Goal: Task Accomplishment & Management: Manage account settings

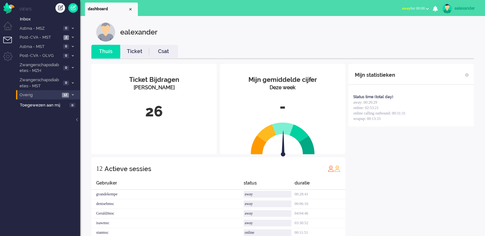
click at [74, 96] on span at bounding box center [72, 96] width 5 height 4
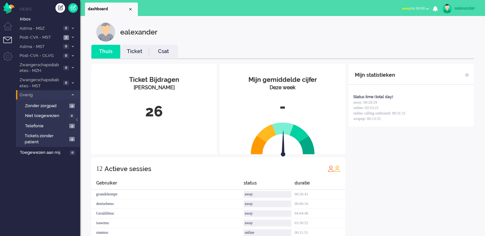
click at [74, 96] on span at bounding box center [72, 96] width 5 height 4
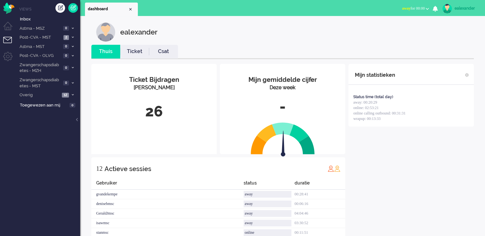
click at [402, 9] on span "away for 00:00" at bounding box center [413, 8] width 23 height 4
click at [396, 31] on label "Online" at bounding box center [402, 28] width 51 height 5
click at [73, 39] on span at bounding box center [72, 38] width 5 height 4
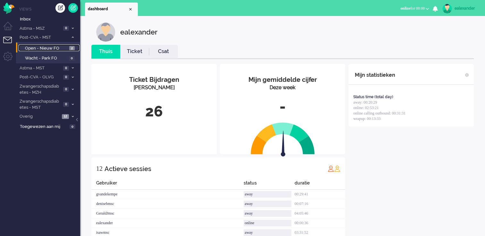
click at [73, 47] on span "2" at bounding box center [71, 48] width 5 height 5
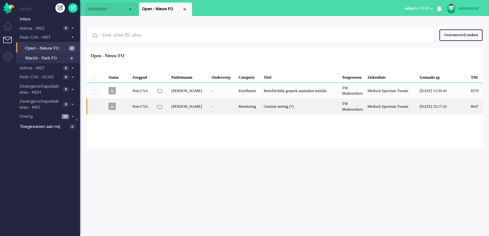
click at [269, 111] on div "Gemiste meting (7)" at bounding box center [301, 107] width 78 height 16
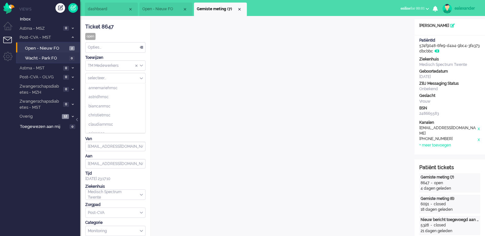
click at [140, 78] on div "selecteer..." at bounding box center [116, 78] width 60 height 10
type input "ea"
click at [115, 89] on li "ealexander" at bounding box center [116, 88] width 60 height 9
click at [241, 8] on div "Close tab" at bounding box center [239, 9] width 5 height 5
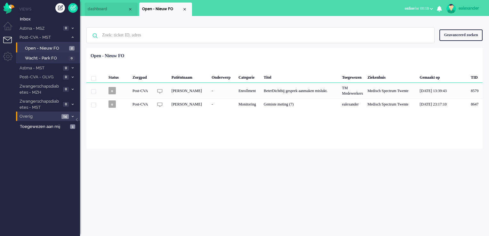
click at [71, 115] on span at bounding box center [72, 117] width 5 height 4
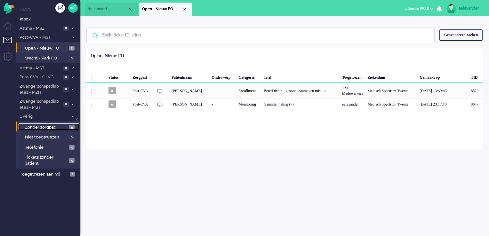
click at [70, 128] on span "5" at bounding box center [71, 127] width 5 height 5
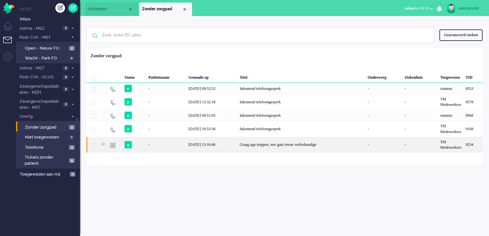
click at [281, 148] on div "Graag app stoppen, mw gaat retour verloskundige" at bounding box center [302, 145] width 128 height 16
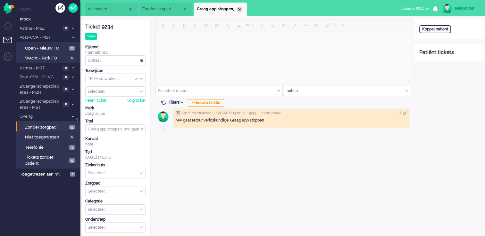
click at [239, 10] on div "Close tab" at bounding box center [239, 9] width 5 height 5
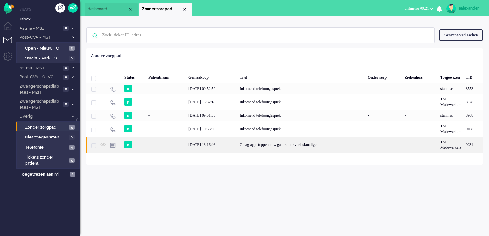
click at [222, 148] on div "[DATE] 13:16:46" at bounding box center [211, 145] width 51 height 16
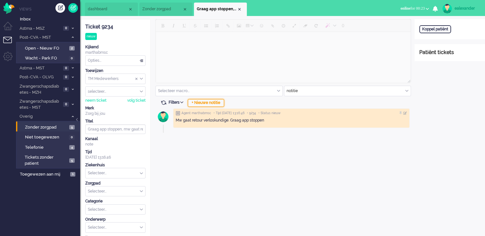
click at [218, 103] on div "+ Nieuwe notitie" at bounding box center [206, 103] width 36 height 8
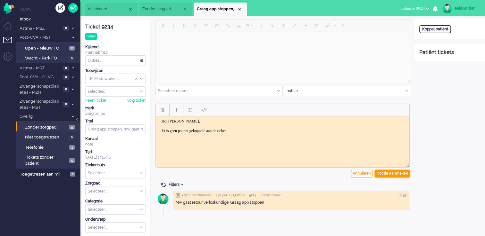
click at [385, 171] on div "Notitie aanmaken" at bounding box center [391, 174] width 35 height 8
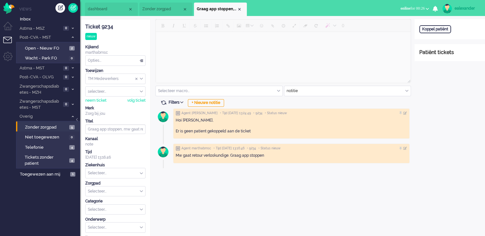
click at [52, 179] on ul "Views Inbox Astma - MSZ 0 Open - Nieuw FO 0 Wacht - Park FO 0 Post-CVA - MST 2 …" at bounding box center [48, 118] width 64 height 236
click at [52, 177] on li "Toegewezen aan mij 1" at bounding box center [48, 174] width 64 height 10
click at [58, 174] on span "Toegewezen aan mij" at bounding box center [44, 175] width 48 height 6
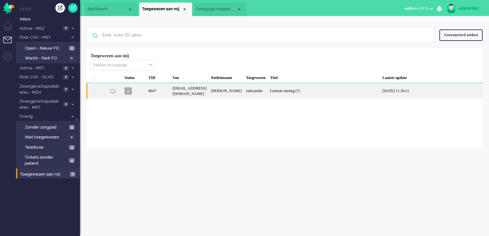
click at [268, 92] on div "ealexander" at bounding box center [256, 91] width 24 height 16
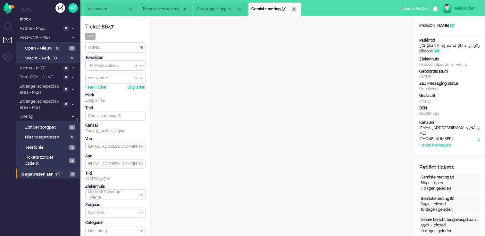
click at [294, 10] on div "Close tab" at bounding box center [293, 9] width 5 height 5
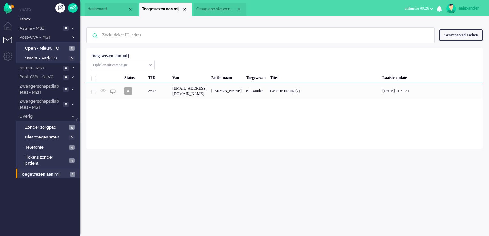
click at [225, 11] on span "Graag app stoppen, mw gaat retour verloskundige" at bounding box center [217, 8] width 40 height 5
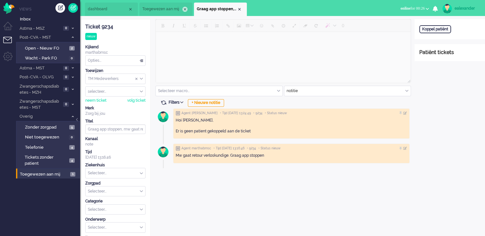
click at [184, 9] on div "Close tab" at bounding box center [184, 9] width 5 height 5
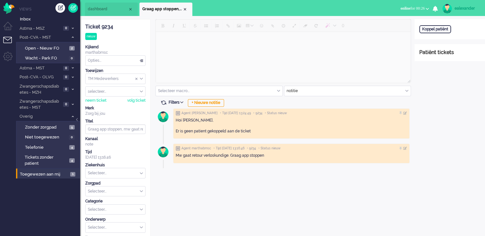
click at [112, 10] on span "dashboard" at bounding box center [108, 8] width 40 height 5
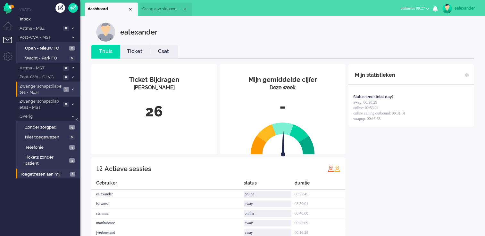
click at [68, 91] on span "1" at bounding box center [65, 89] width 5 height 5
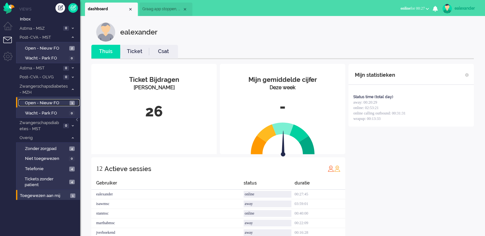
click at [71, 103] on span "1" at bounding box center [71, 103] width 5 height 5
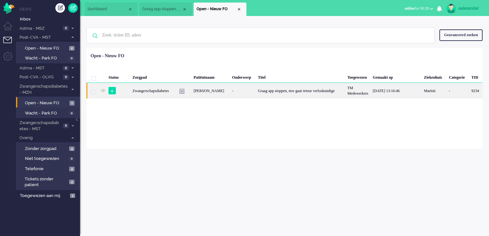
click at [306, 94] on div "Graag app stoppen, mw gaat retour verloskundige" at bounding box center [300, 91] width 89 height 16
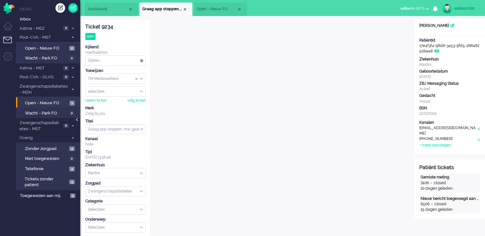
click at [77, 119] on div at bounding box center [77, 123] width 3 height 10
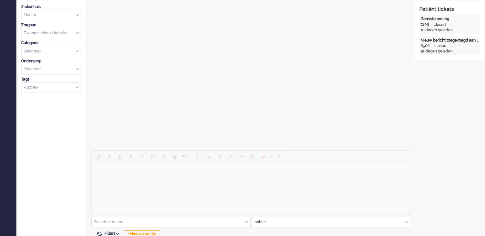
scroll to position [192, 0]
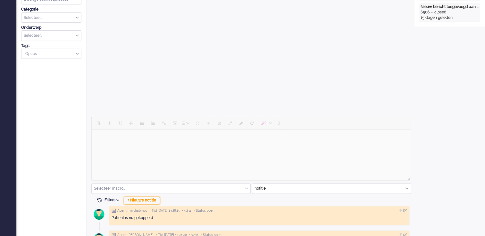
click at [144, 190] on div "+ Nieuwe notitie" at bounding box center [142, 201] width 36 height 8
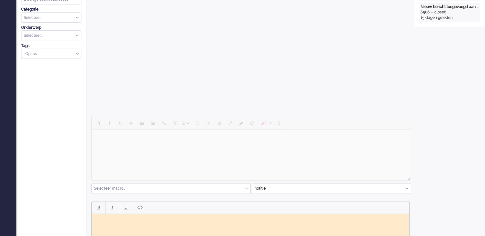
scroll to position [0, 0]
click at [175, 190] on html at bounding box center [250, 219] width 317 height 10
drag, startPoint x: 103, startPoint y: 223, endPoint x: 96, endPoint y: 217, distance: 9.1
click at [96, 190] on body "Mevrouw gesproken: offboarding volgens belscript gedaan. Luscii en BD gestopt. …" at bounding box center [250, 221] width 312 height 10
copy body "Mevrouw gesproken: offboarding volgens belscript gedaan. Luscii en BD gestopt. …"
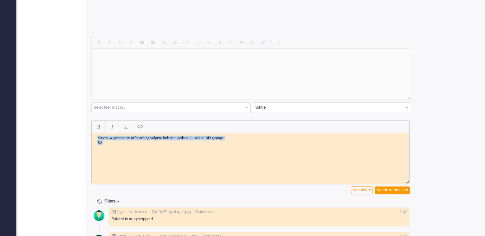
scroll to position [288, 0]
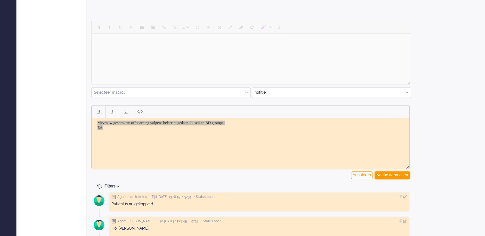
click at [386, 175] on div "Notitie aanmaken" at bounding box center [391, 176] width 35 height 8
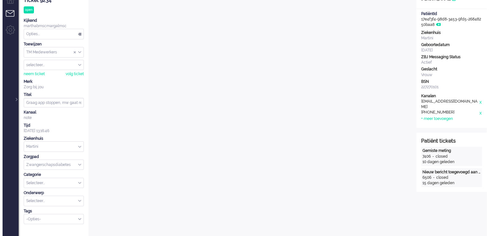
scroll to position [0, 0]
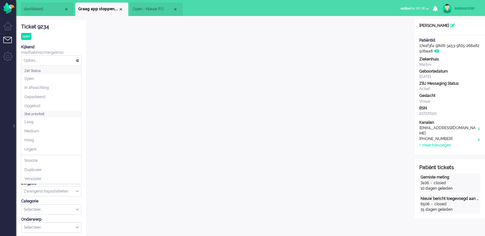
click at [77, 61] on div "Opties..." at bounding box center [51, 61] width 60 height 10
click at [55, 106] on li "Opgelost" at bounding box center [51, 106] width 60 height 9
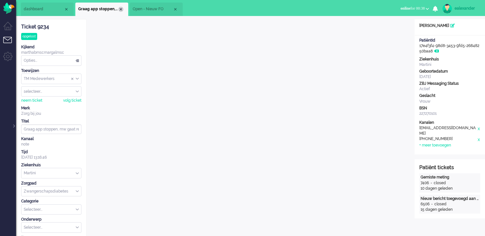
click at [120, 8] on div "Close tab" at bounding box center [120, 9] width 5 height 5
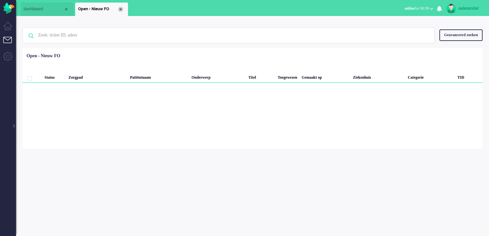
click at [120, 9] on div "Close tab" at bounding box center [120, 9] width 5 height 5
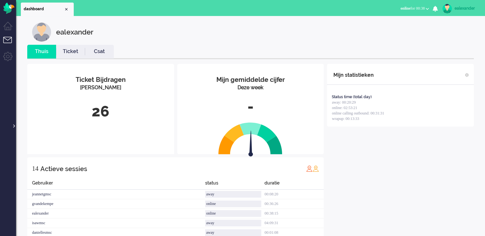
click at [13, 127] on div at bounding box center [13, 123] width 3 height 10
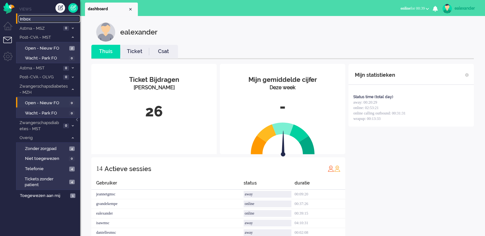
click at [35, 22] on span "Inbox" at bounding box center [50, 19] width 60 height 6
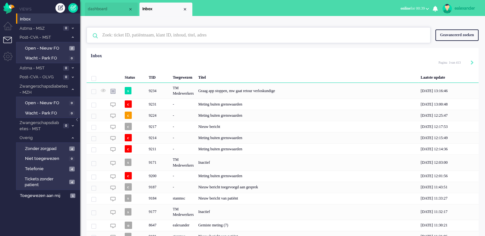
click at [133, 35] on input "text" at bounding box center [259, 35] width 324 height 15
paste input "8937"
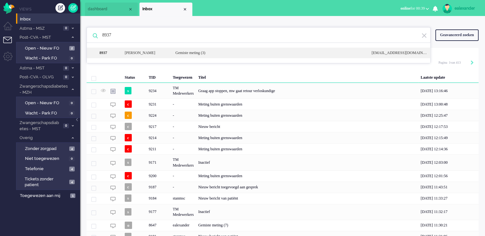
click at [168, 52] on div "[PERSON_NAME]" at bounding box center [145, 52] width 51 height 5
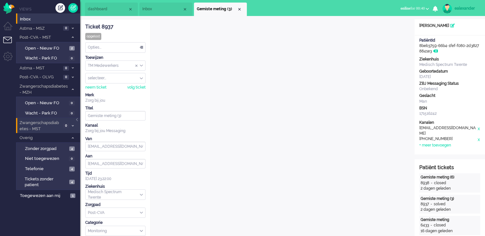
click at [79, 121] on li "Zwangerschapsdiabetes - MST 0" at bounding box center [48, 125] width 64 height 15
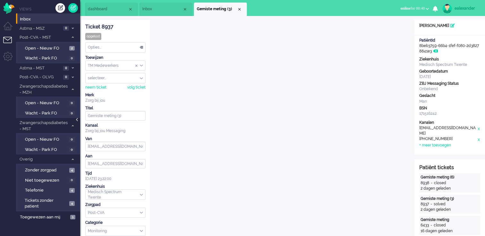
click at [77, 120] on div at bounding box center [77, 123] width 3 height 10
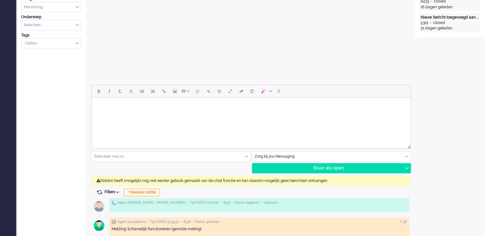
scroll to position [256, 0]
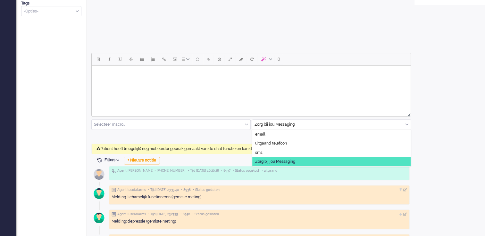
click at [402, 125] on div "Zorg bij jou Messaging" at bounding box center [331, 125] width 159 height 10
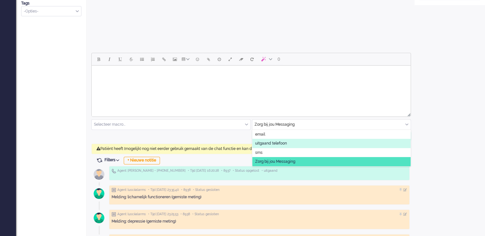
click at [283, 145] on span "uitgaand telefoon" at bounding box center [271, 143] width 32 height 5
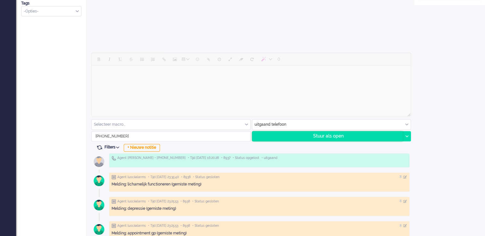
click at [378, 135] on div "Stuur als open" at bounding box center [327, 137] width 151 height 10
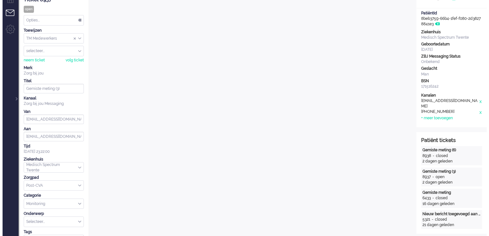
scroll to position [0, 0]
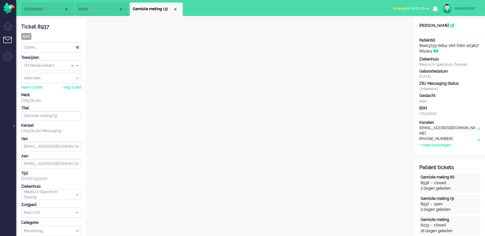
click at [94, 4] on li "Inbox" at bounding box center [101, 9] width 53 height 13
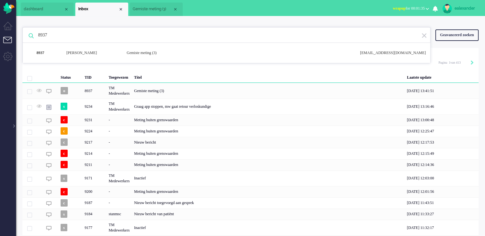
click at [54, 38] on input "8937" at bounding box center [227, 35] width 388 height 15
paste input "8"
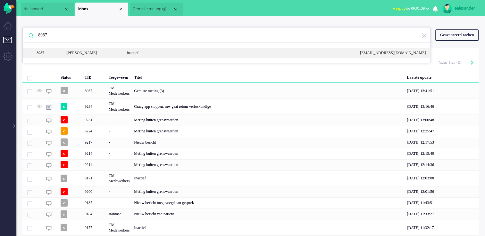
click at [91, 50] on div "[PERSON_NAME]" at bounding box center [91, 52] width 60 height 5
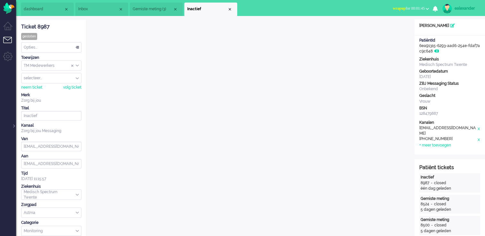
click at [402, 5] on button "wrapup for 00:01:45" at bounding box center [410, 8] width 44 height 9
click at [395, 29] on label "Online" at bounding box center [402, 28] width 51 height 5
drag, startPoint x: 83, startPoint y: 7, endPoint x: 79, endPoint y: 15, distance: 9.3
click at [83, 7] on span "Inbox" at bounding box center [98, 8] width 40 height 5
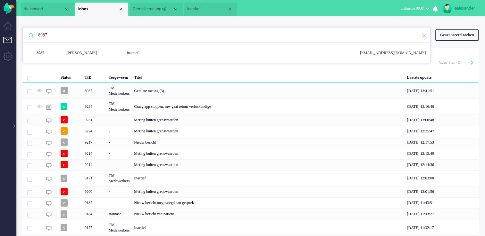
click at [69, 33] on input "8987" at bounding box center [227, 35] width 388 height 15
paste input "651"
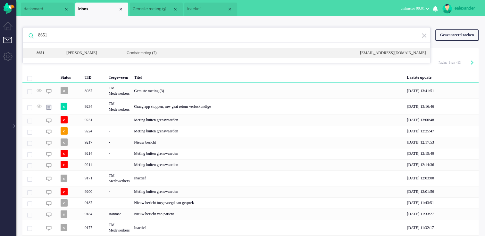
type input "8651"
click at [146, 53] on div "Gemiste meting (7)" at bounding box center [238, 52] width 233 height 5
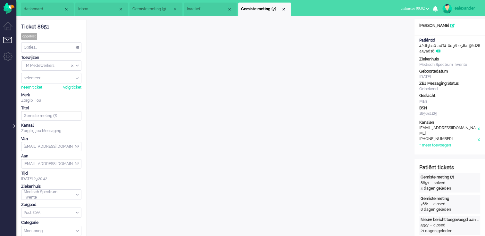
click at [13, 127] on div at bounding box center [13, 123] width 3 height 10
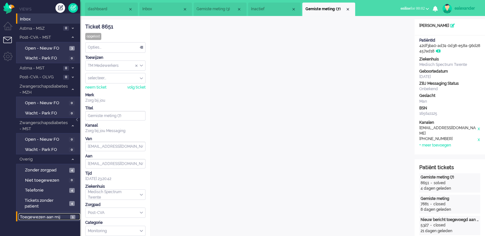
click at [52, 190] on span "Toegewezen aan mij" at bounding box center [44, 218] width 48 height 6
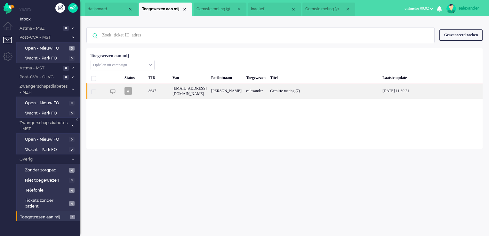
click at [208, 86] on div "[EMAIL_ADDRESS][DOMAIN_NAME]" at bounding box center [189, 91] width 39 height 16
